Goal: Browse casually: Explore the website without a specific task or goal

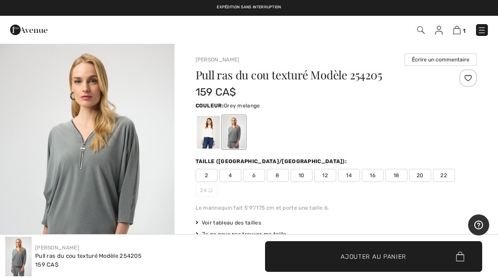
click at [19, 28] on img at bounding box center [28, 30] width 37 height 18
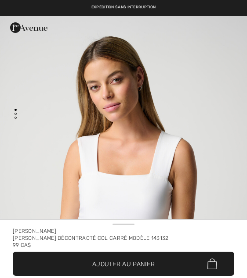
checkbox input "true"
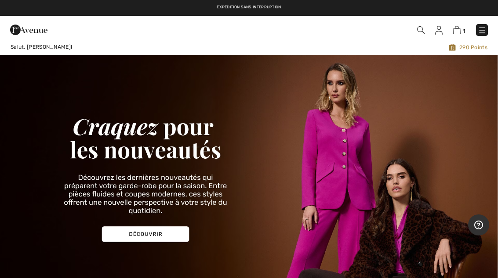
click at [142, 227] on img at bounding box center [249, 174] width 498 height 238
click at [128, 233] on img at bounding box center [249, 174] width 498 height 238
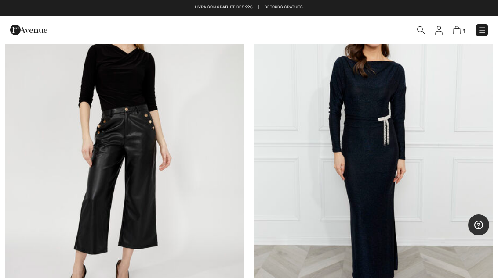
scroll to position [554, 0]
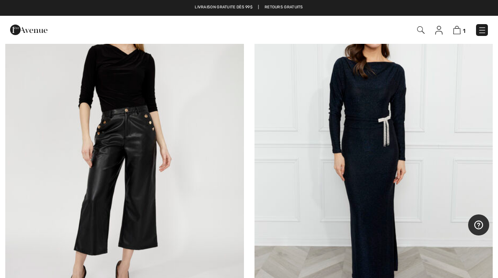
click at [55, 244] on img at bounding box center [124, 153] width 238 height 357
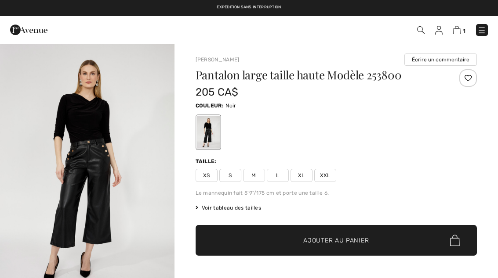
checkbox input "true"
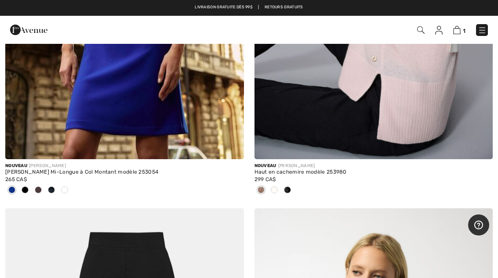
scroll to position [4376, 0]
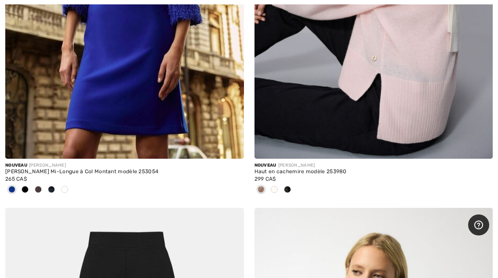
click at [272, 169] on div "Haut en cachemire modèle 253980" at bounding box center [373, 172] width 238 height 6
click at [309, 169] on div "Haut en cachemire modèle 253980" at bounding box center [373, 172] width 238 height 6
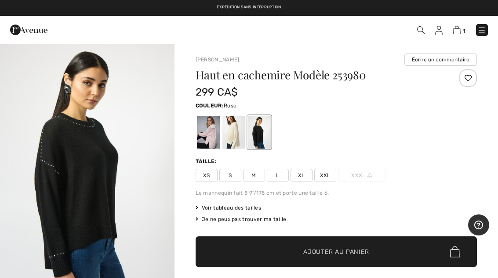
click at [211, 134] on div at bounding box center [207, 132] width 23 height 33
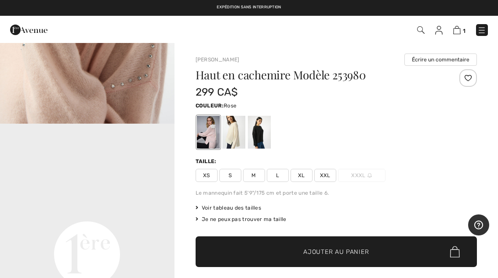
scroll to position [424, 0]
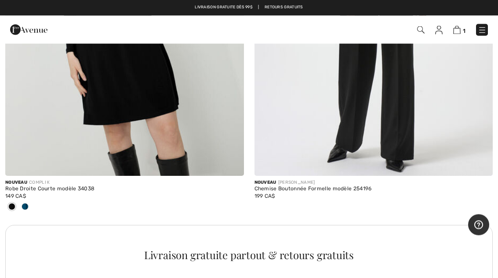
scroll to position [9756, 0]
click at [24, 203] on span at bounding box center [25, 206] width 7 height 7
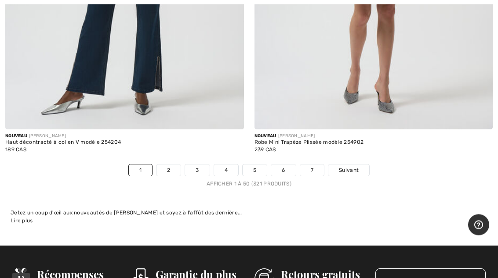
scroll to position [10286, 0]
click at [345, 166] on span "Suivant" at bounding box center [349, 170] width 20 height 8
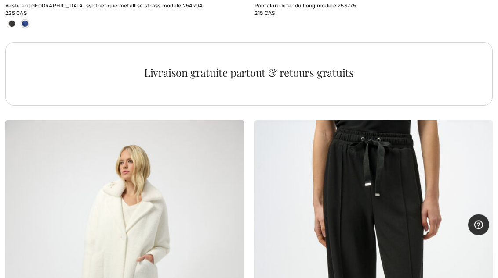
scroll to position [2475, 0]
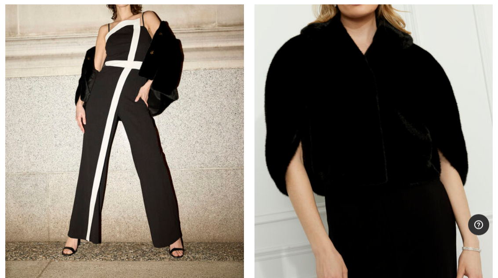
scroll to position [8794, 0]
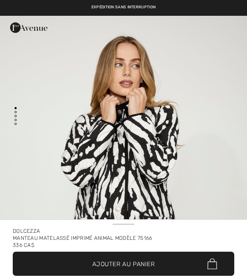
checkbox input "true"
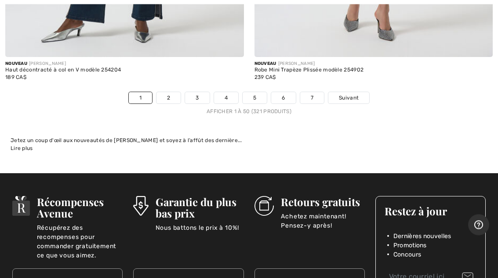
scroll to position [10363, 0]
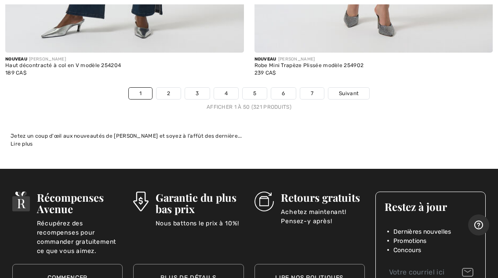
click at [355, 90] on span "Suivant" at bounding box center [349, 94] width 20 height 8
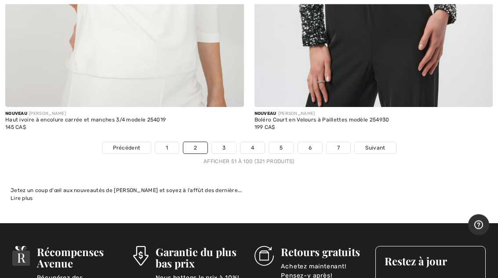
scroll to position [10265, 0]
click at [371, 144] on span "Suivant" at bounding box center [375, 148] width 20 height 8
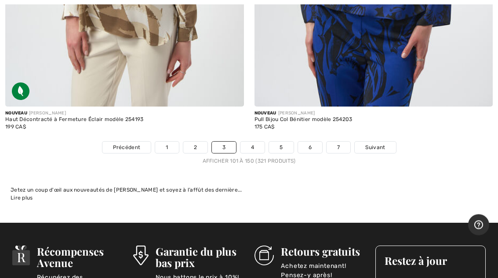
scroll to position [10179, 0]
click at [379, 144] on span "Suivant" at bounding box center [375, 148] width 20 height 8
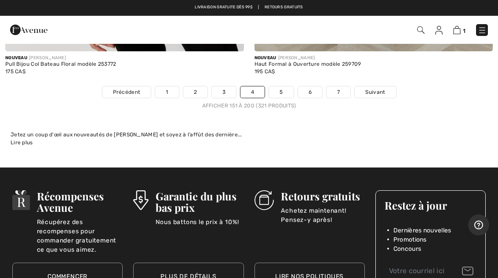
scroll to position [10147, 0]
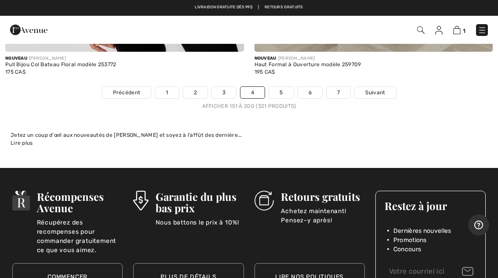
click at [279, 90] on link "5" at bounding box center [281, 92] width 24 height 11
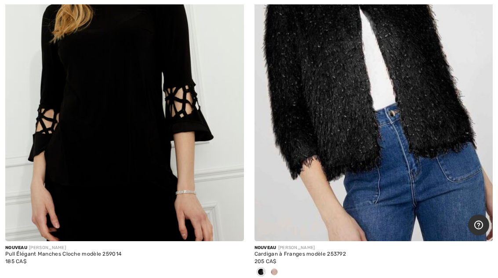
scroll to position [6791, 0]
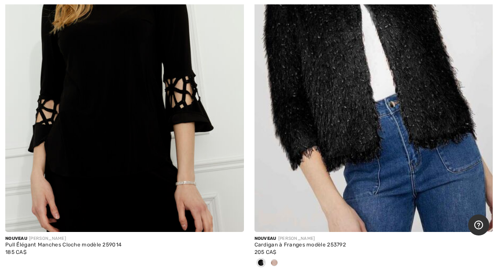
click at [166, 174] on img at bounding box center [124, 53] width 238 height 357
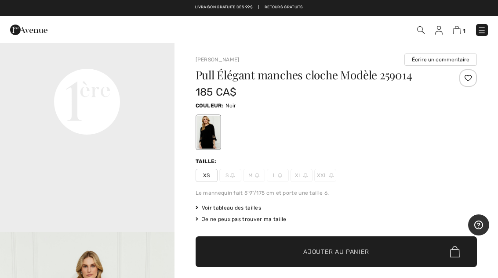
scroll to position [602, 0]
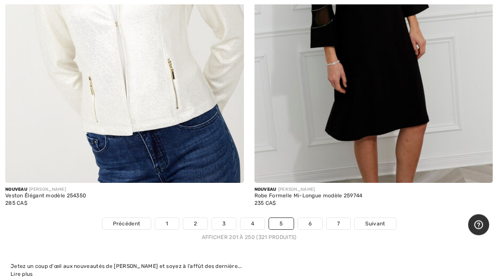
scroll to position [10204, 0]
click at [316, 218] on link "6" at bounding box center [310, 223] width 24 height 11
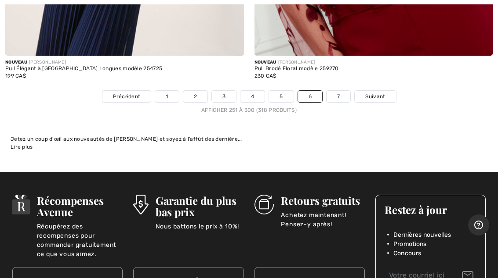
scroll to position [10325, 0]
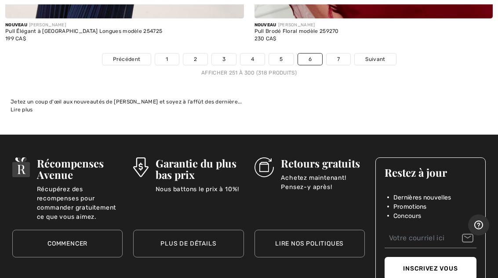
click at [378, 55] on span "Suivant" at bounding box center [375, 59] width 20 height 8
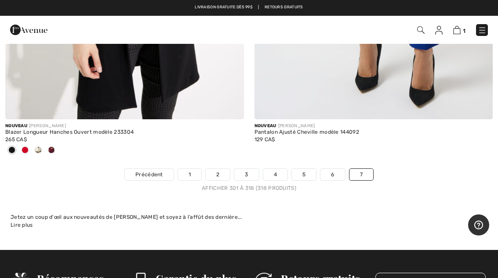
scroll to position [3631, 0]
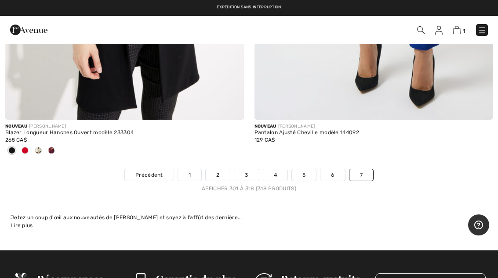
click at [453, 33] on img at bounding box center [456, 30] width 7 height 8
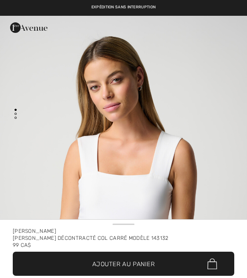
checkbox input "true"
